Goal: Task Accomplishment & Management: Manage account settings

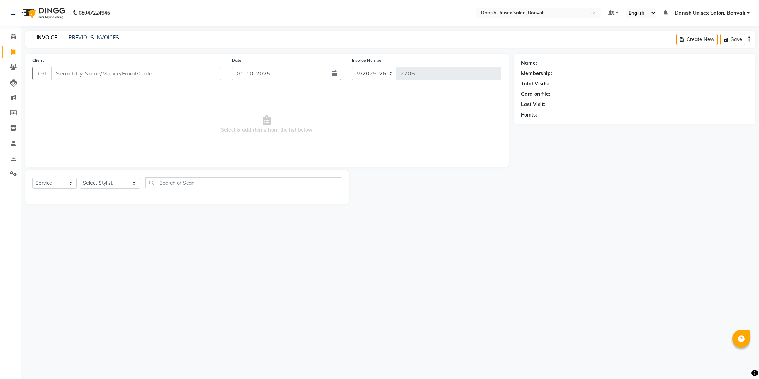
select select "7068"
select select "service"
click at [13, 36] on icon at bounding box center [13, 36] width 5 height 5
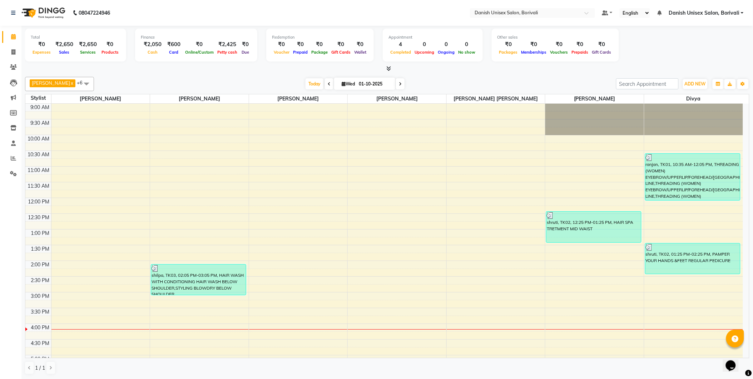
click at [743, 13] on link "Danish Unisex Salon, Borivali" at bounding box center [706, 13] width 75 height 8
click at [724, 48] on link "Sign out" at bounding box center [707, 49] width 65 height 11
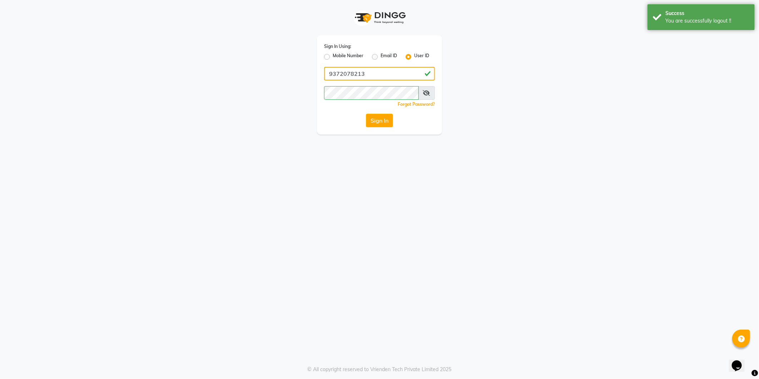
click at [398, 69] on input "9372078213" at bounding box center [379, 74] width 111 height 14
type input "[PERSON_NAME]"
click at [377, 120] on button "Sign In" at bounding box center [379, 121] width 27 height 14
